Goal: Task Accomplishment & Management: Manage account settings

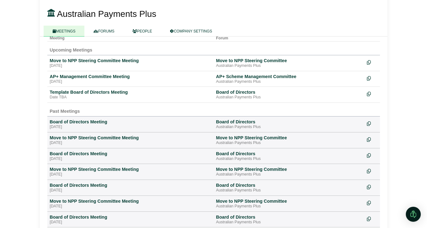
scroll to position [58, 0]
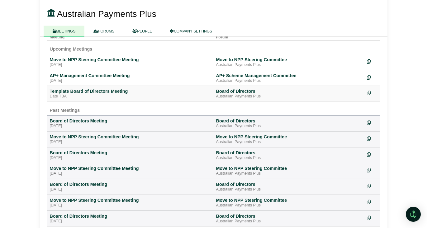
click at [369, 93] on icon at bounding box center [369, 93] width 4 height 4
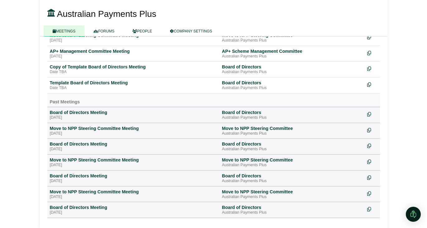
scroll to position [83, 0]
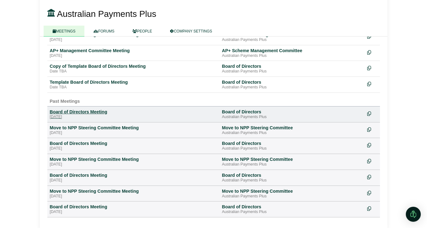
click at [95, 112] on div "Board of Directors Meeting" at bounding box center [133, 112] width 167 height 6
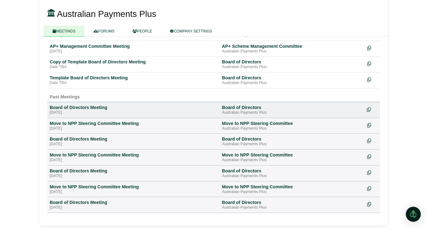
click at [369, 108] on icon at bounding box center [369, 109] width 4 height 4
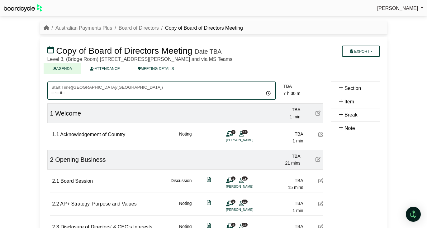
click at [53, 93] on input "Start Time ( Australia/Sydney )" at bounding box center [161, 90] width 229 height 18
click at [59, 94] on input "Start Time ( Australia/Sydney )" at bounding box center [161, 90] width 229 height 18
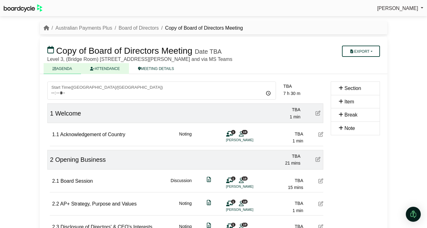
click at [99, 73] on link "ATTENDANCE" at bounding box center [105, 68] width 48 height 11
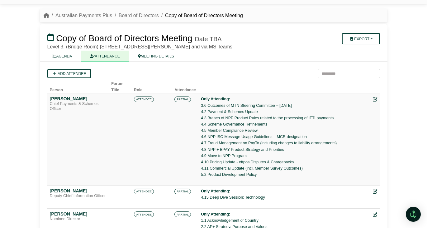
scroll to position [13, 0]
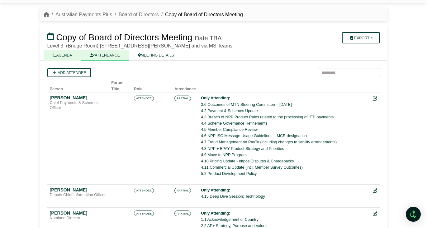
click at [62, 56] on link "AGENDA" at bounding box center [63, 55] width 38 height 11
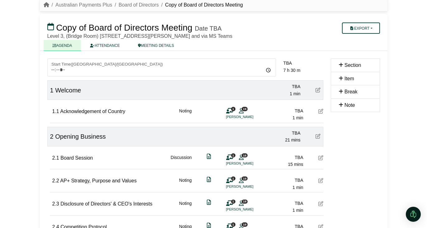
scroll to position [28, 0]
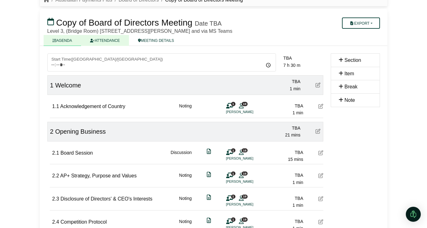
click at [113, 42] on link "ATTENDANCE" at bounding box center [105, 40] width 48 height 11
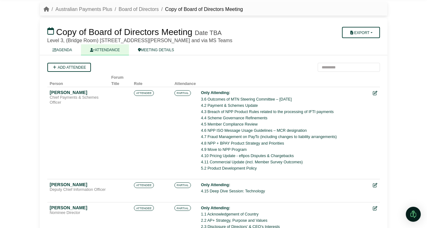
scroll to position [21, 0]
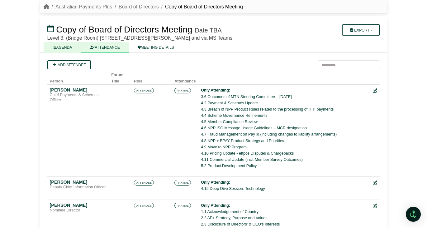
click at [71, 47] on link "AGENDA" at bounding box center [63, 47] width 38 height 11
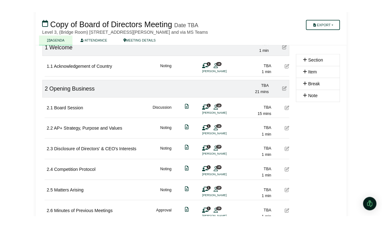
scroll to position [75, 0]
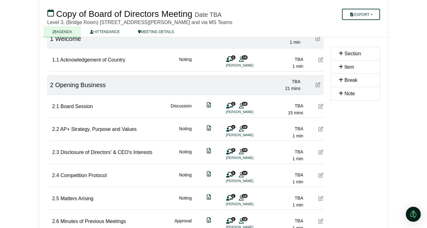
click at [320, 108] on icon at bounding box center [321, 106] width 5 height 5
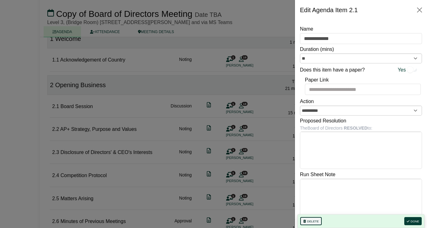
click at [315, 219] on button "Delete" at bounding box center [312, 221] width 22 height 8
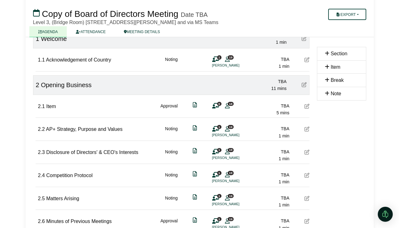
click at [306, 108] on icon at bounding box center [306, 106] width 5 height 5
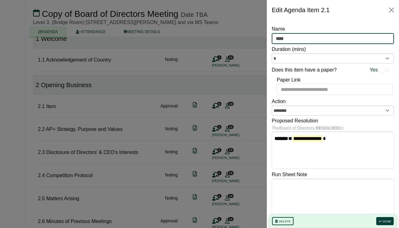
drag, startPoint x: 301, startPoint y: 39, endPoint x: 266, endPoint y: 40, distance: 35.3
click at [266, 42] on body "Elizabeth Wang Sign Out Australian Payments Plus Board of Directors Copy of Boa…" at bounding box center [199, 39] width 399 height 228
type input "**********"
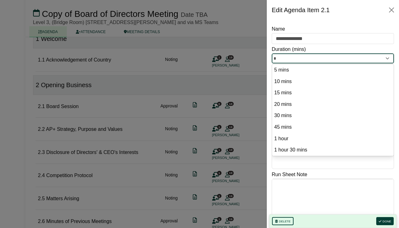
click at [310, 56] on input "*" at bounding box center [333, 58] width 122 height 10
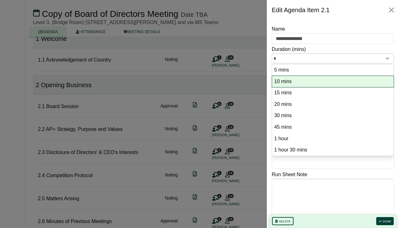
click at [309, 81] on option "10 mins" at bounding box center [332, 81] width 118 height 8
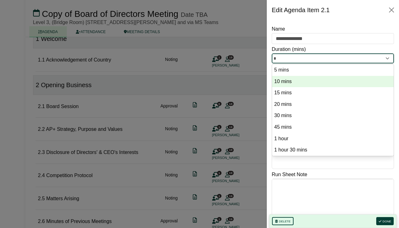
type input "**"
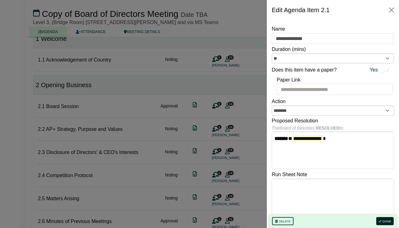
click at [381, 217] on button "Done" at bounding box center [384, 221] width 17 height 8
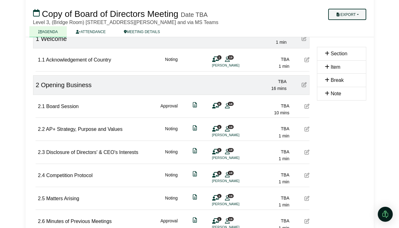
click at [343, 18] on button "Export" at bounding box center [347, 14] width 38 height 11
click at [281, 14] on h3 "Copy of Board of Directors Meeting Date TBA" at bounding box center [171, 13] width 284 height 12
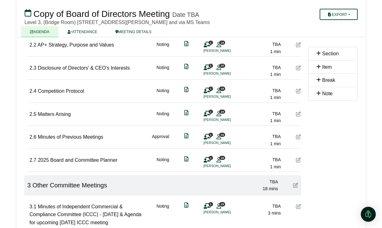
scroll to position [160, 0]
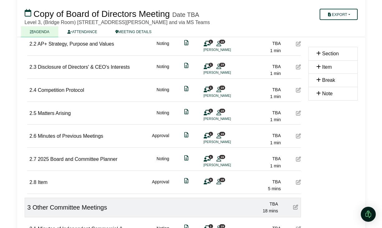
click at [296, 180] on icon at bounding box center [298, 181] width 5 height 5
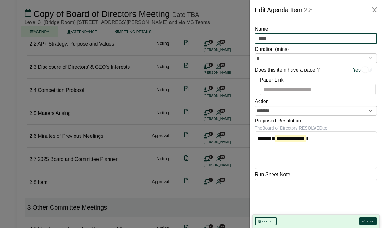
drag, startPoint x: 271, startPoint y: 36, endPoint x: 253, endPoint y: 36, distance: 17.8
click at [253, 36] on div "**********" at bounding box center [316, 124] width 132 height 208
type input "**********"
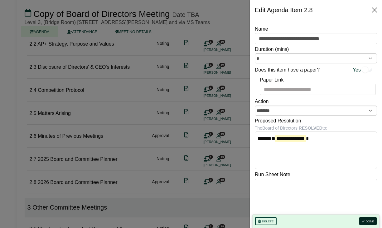
click at [364, 221] on button "Done" at bounding box center [367, 221] width 17 height 8
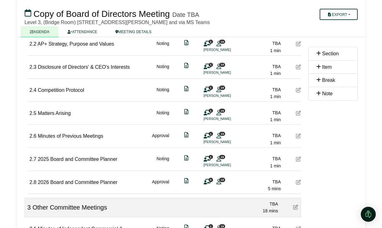
click at [297, 182] on icon at bounding box center [298, 181] width 5 height 5
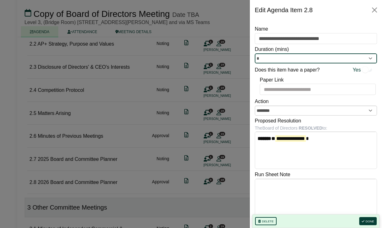
click at [306, 58] on input "*" at bounding box center [316, 58] width 122 height 10
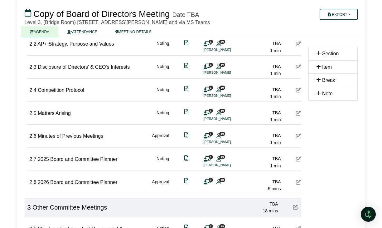
click at [298, 180] on icon at bounding box center [298, 181] width 5 height 5
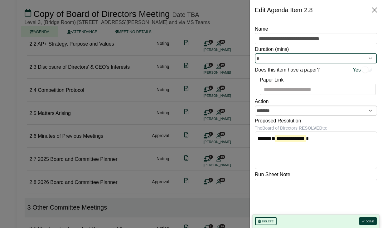
click at [297, 60] on input "*" at bounding box center [316, 58] width 122 height 10
type input "*"
click at [368, 221] on button "Done" at bounding box center [367, 221] width 17 height 8
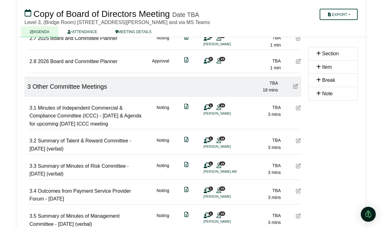
scroll to position [293, 0]
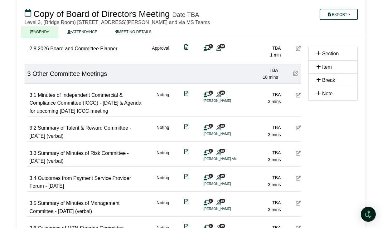
click at [297, 130] on icon at bounding box center [298, 127] width 5 height 5
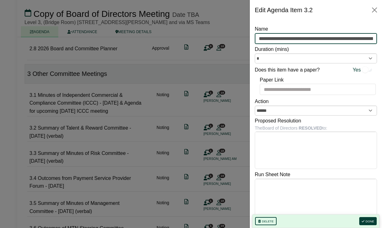
click at [277, 37] on input "**********" at bounding box center [316, 38] width 122 height 11
click at [350, 40] on input "**********" at bounding box center [316, 38] width 122 height 11
drag, startPoint x: 350, startPoint y: 39, endPoint x: 389, endPoint y: 39, distance: 38.7
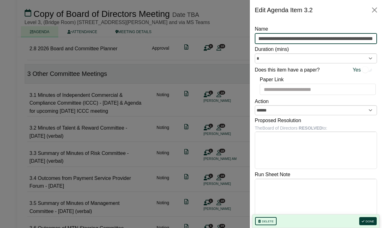
type input "**********"
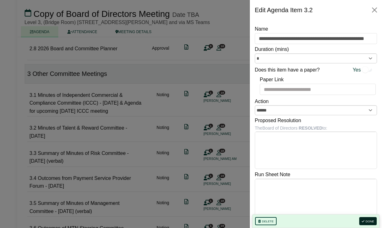
click at [368, 220] on button "Done" at bounding box center [367, 221] width 17 height 8
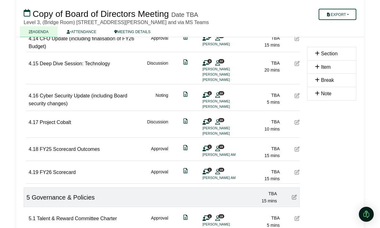
scroll to position [956, 0]
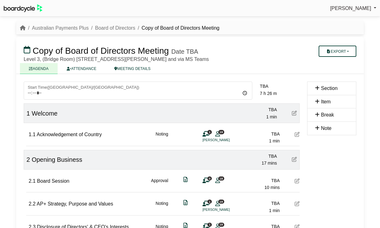
scroll to position [956, 0]
